Goal: Information Seeking & Learning: Learn about a topic

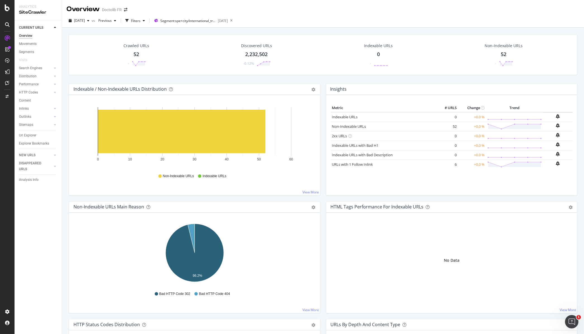
click at [138, 54] on div "52" at bounding box center [136, 54] width 6 height 7
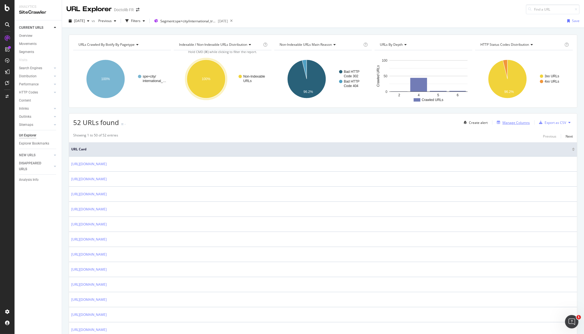
click at [472, 123] on div "Manage Columns" at bounding box center [515, 122] width 27 height 5
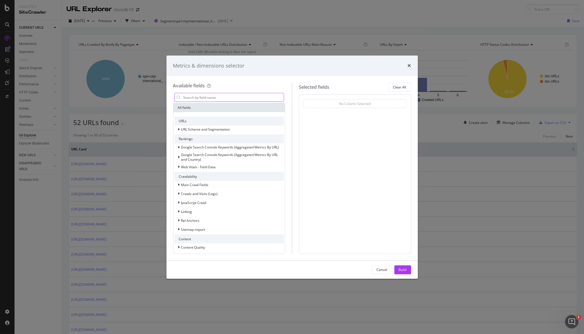
click at [240, 94] on input "modal" at bounding box center [233, 97] width 101 height 8
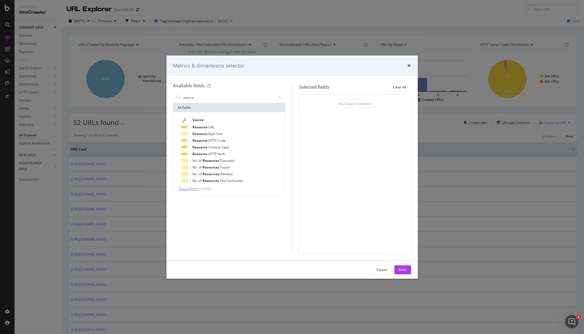
type input "source"
click at [199, 188] on span "Show 10 more" at bounding box center [189, 189] width 21 height 5
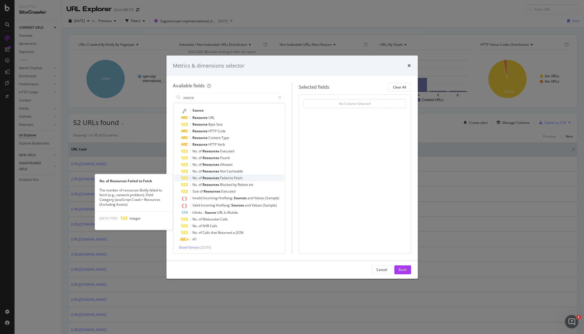
scroll to position [10, 0]
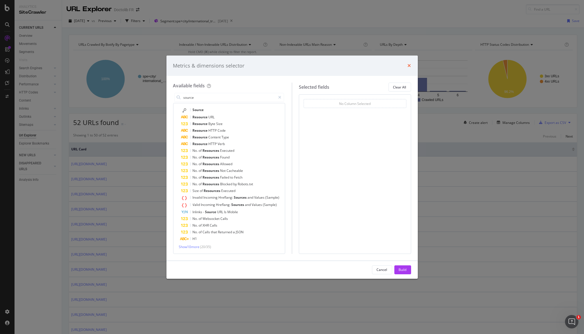
click at [409, 65] on icon "times" at bounding box center [409, 65] width 3 height 4
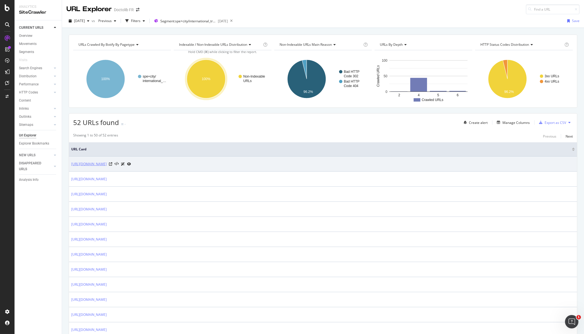
click at [93, 163] on link "[URL][DOMAIN_NAME]" at bounding box center [88, 164] width 35 height 6
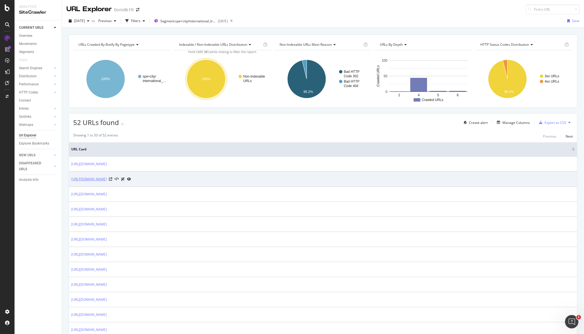
click at [96, 181] on link "[URL][DOMAIN_NAME]" at bounding box center [88, 180] width 35 height 6
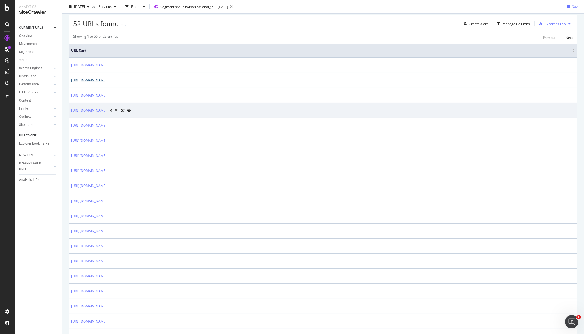
scroll to position [0, 0]
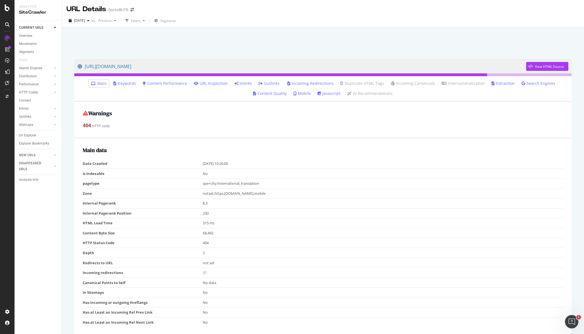
click at [242, 85] on link "Inlinks" at bounding box center [243, 84] width 18 height 6
click at [245, 81] on link "Inlinks" at bounding box center [243, 84] width 18 height 6
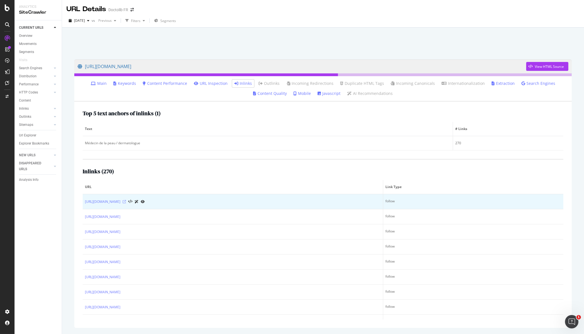
click at [126, 202] on icon at bounding box center [124, 201] width 3 height 3
